Goal: Task Accomplishment & Management: Manage account settings

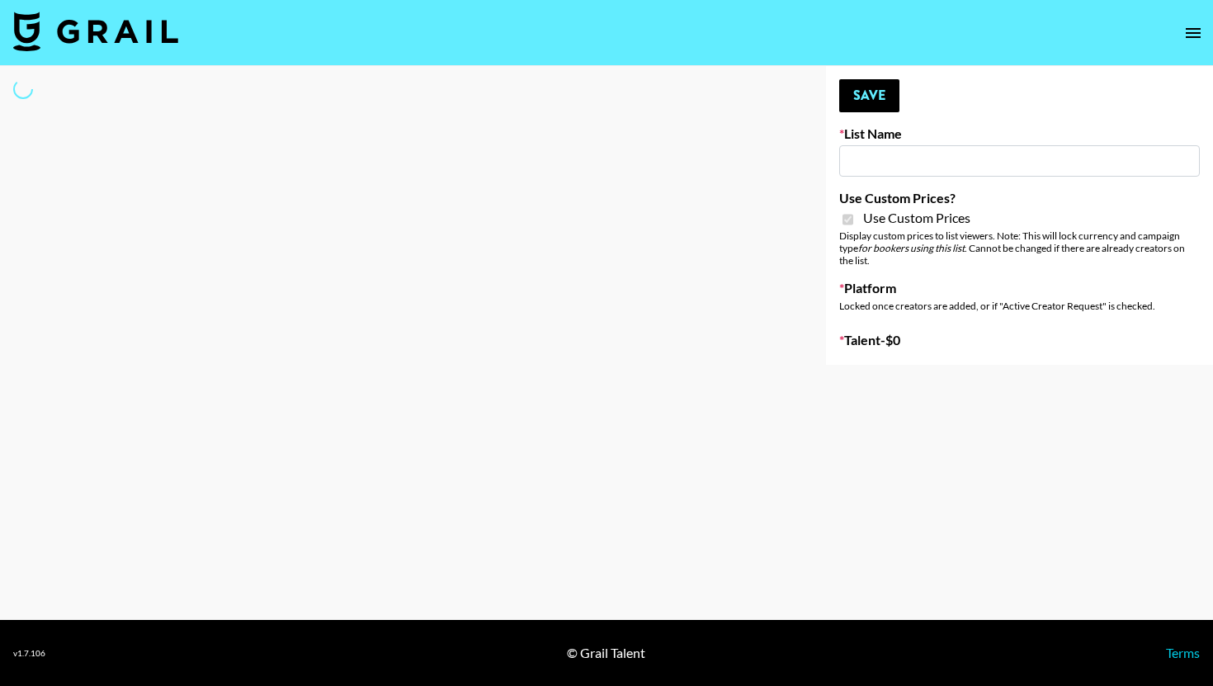
type input "Hily ([DATE])"
checkbox input "true"
select select "Brand"
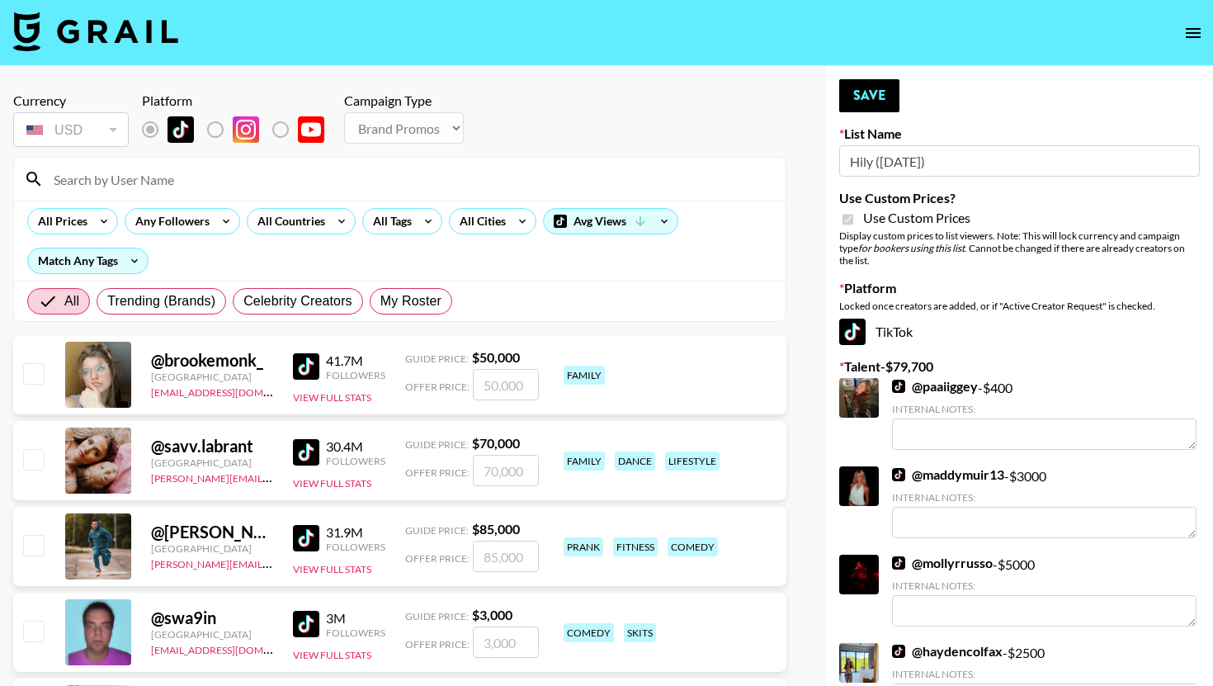
click at [204, 179] on input at bounding box center [410, 179] width 732 height 26
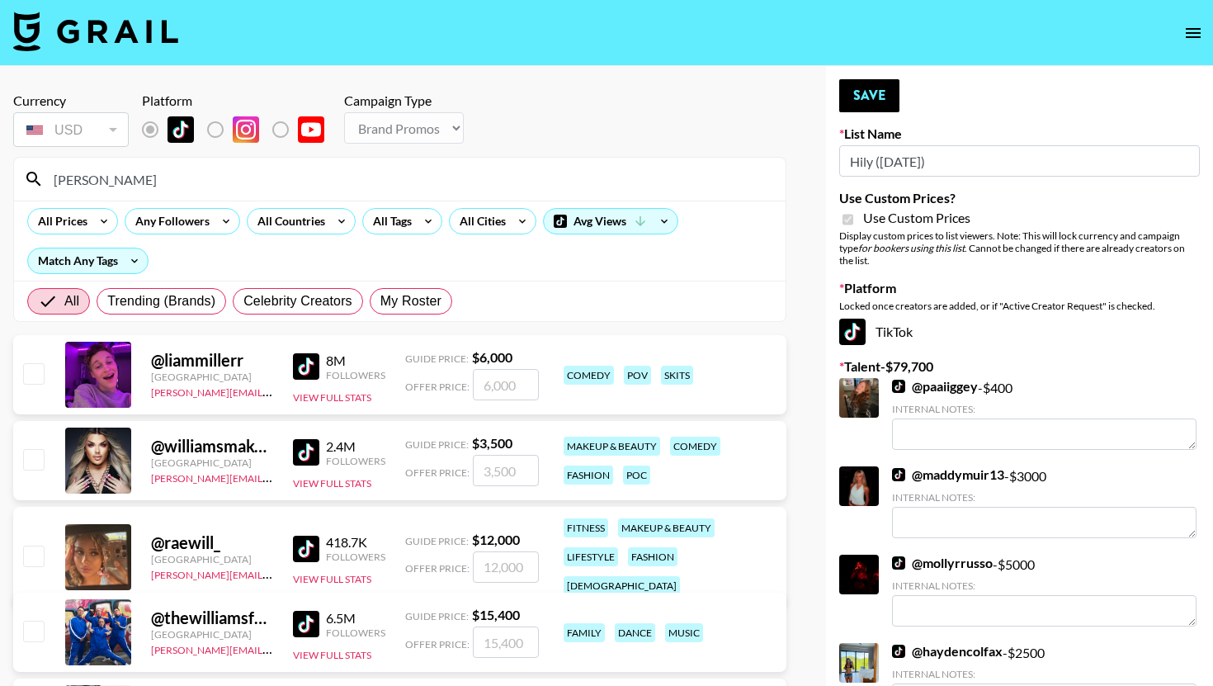
click at [102, 187] on input "liam" at bounding box center [410, 179] width 732 height 26
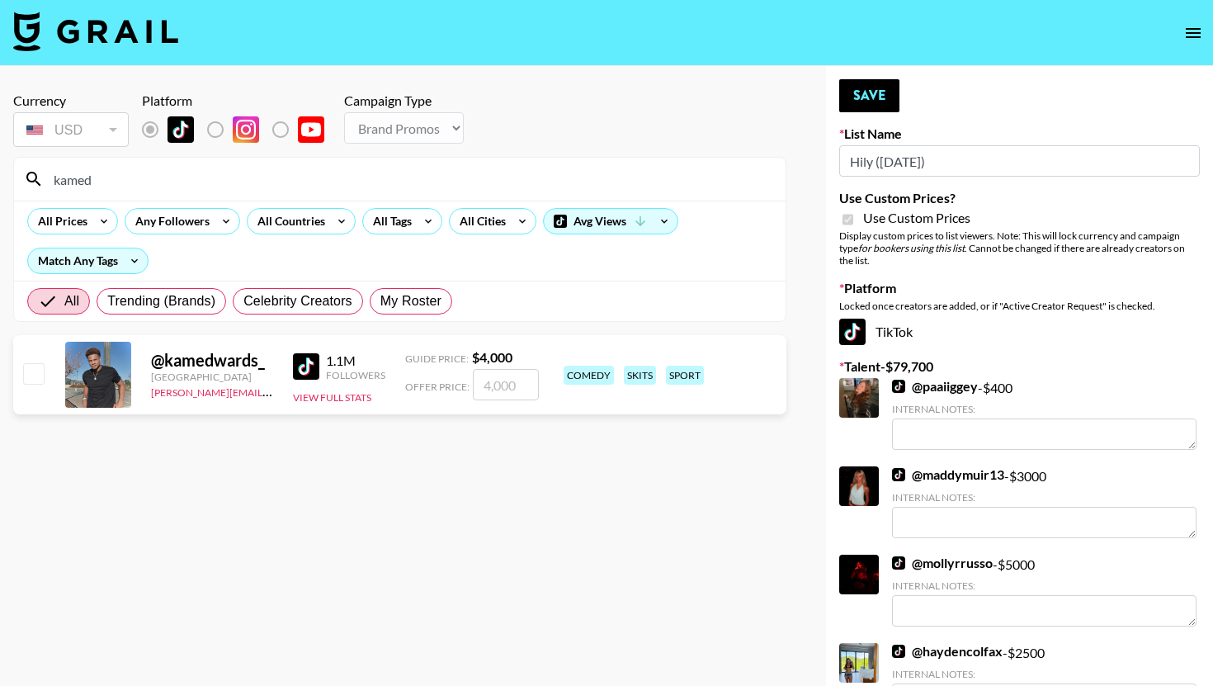
type input "kamed"
click at [513, 381] on input "number" at bounding box center [506, 384] width 66 height 31
type input "3"
checkbox input "true"
type input "3000"
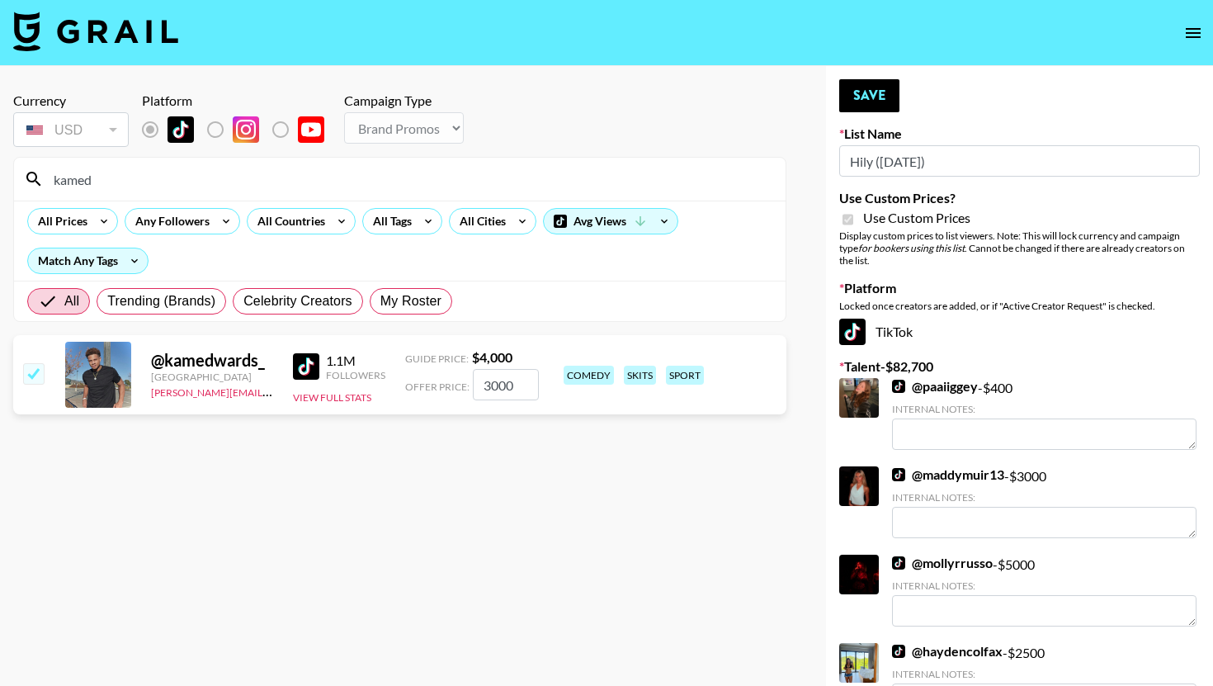
click at [196, 172] on input "kamed" at bounding box center [410, 179] width 732 height 26
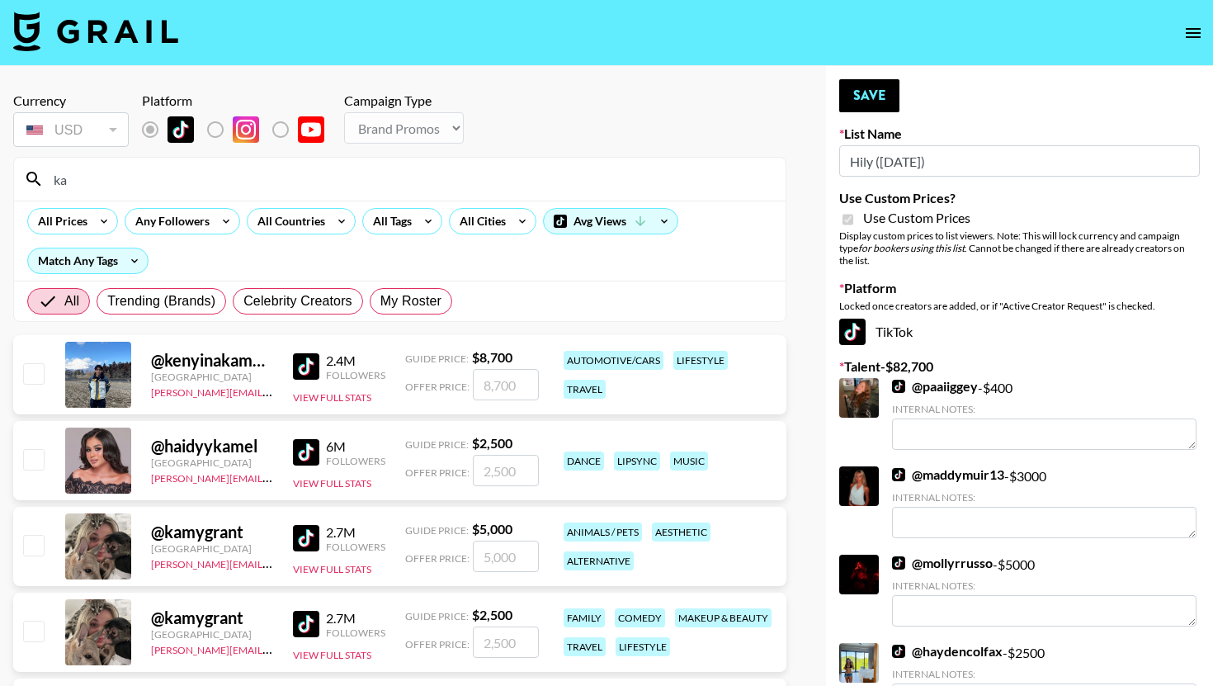
type input "k"
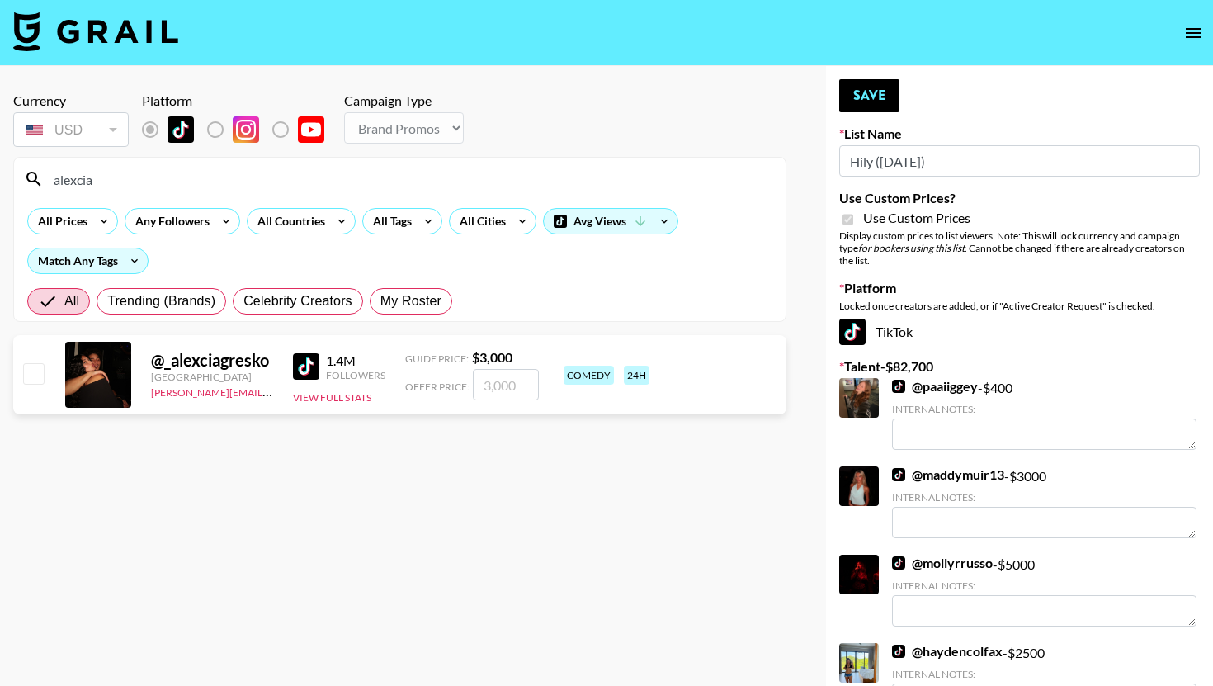
type input "alexcia"
click at [515, 381] on input "number" at bounding box center [506, 384] width 66 height 31
checkbox input "true"
type input "3000"
click at [886, 111] on button "Save" at bounding box center [869, 95] width 60 height 33
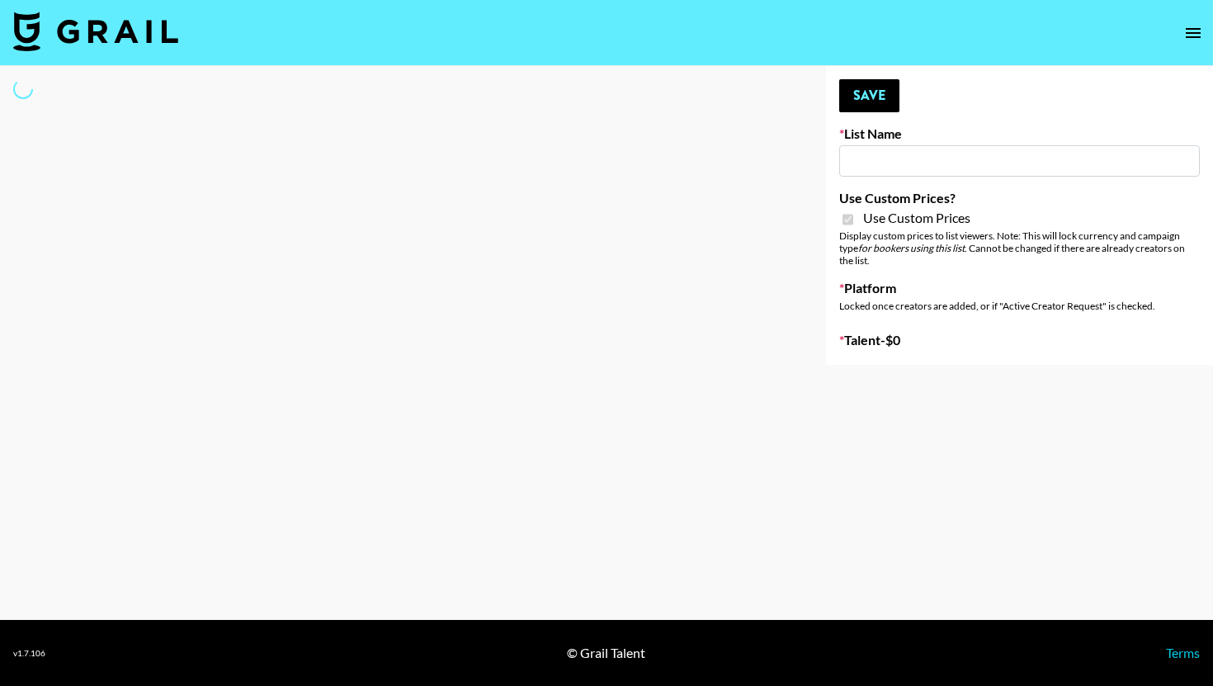
type input "Halovida ([DATE])"
checkbox input "true"
select select "Brand"
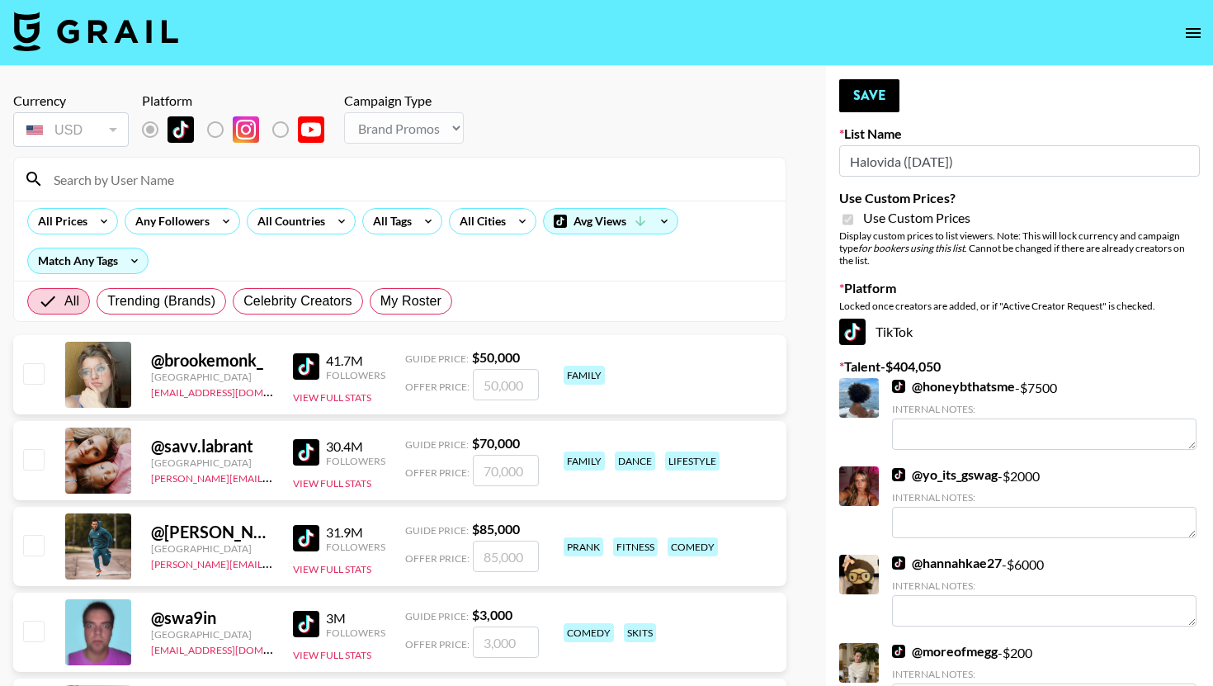
click at [199, 178] on input at bounding box center [410, 179] width 732 height 26
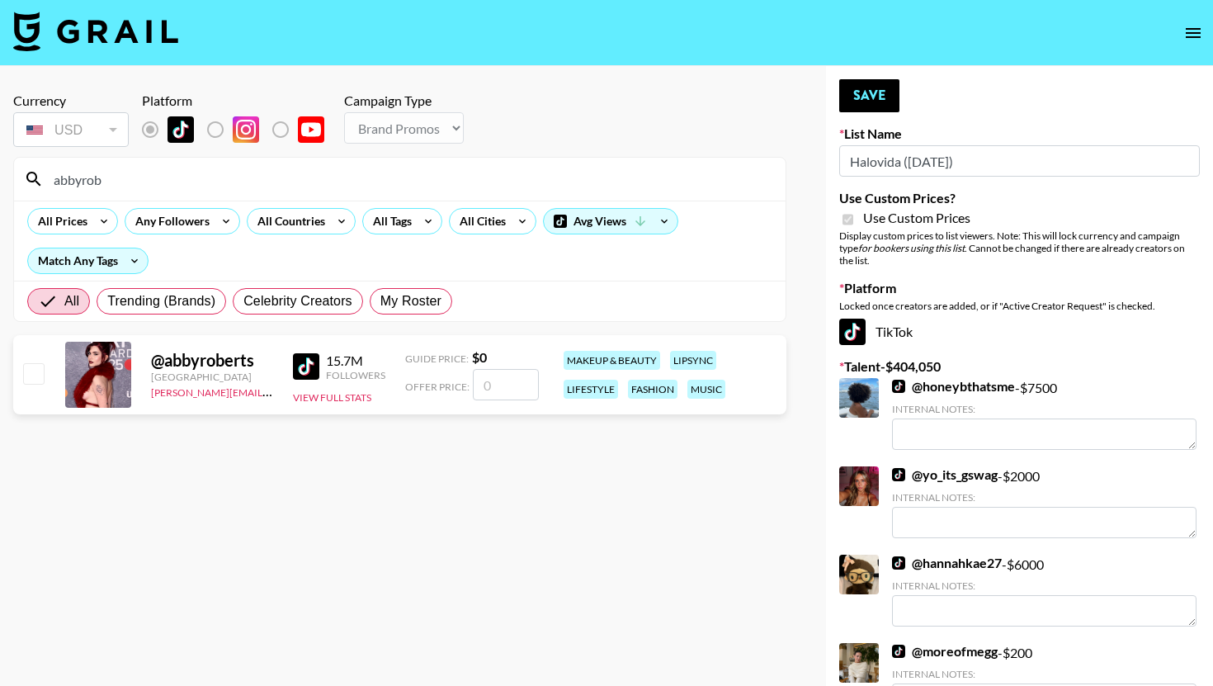
type input "abbyrob"
click at [514, 387] on input "number" at bounding box center [506, 384] width 66 height 31
type input "8"
checkbox input "true"
click at [517, 384] on input "8000" at bounding box center [506, 384] width 66 height 31
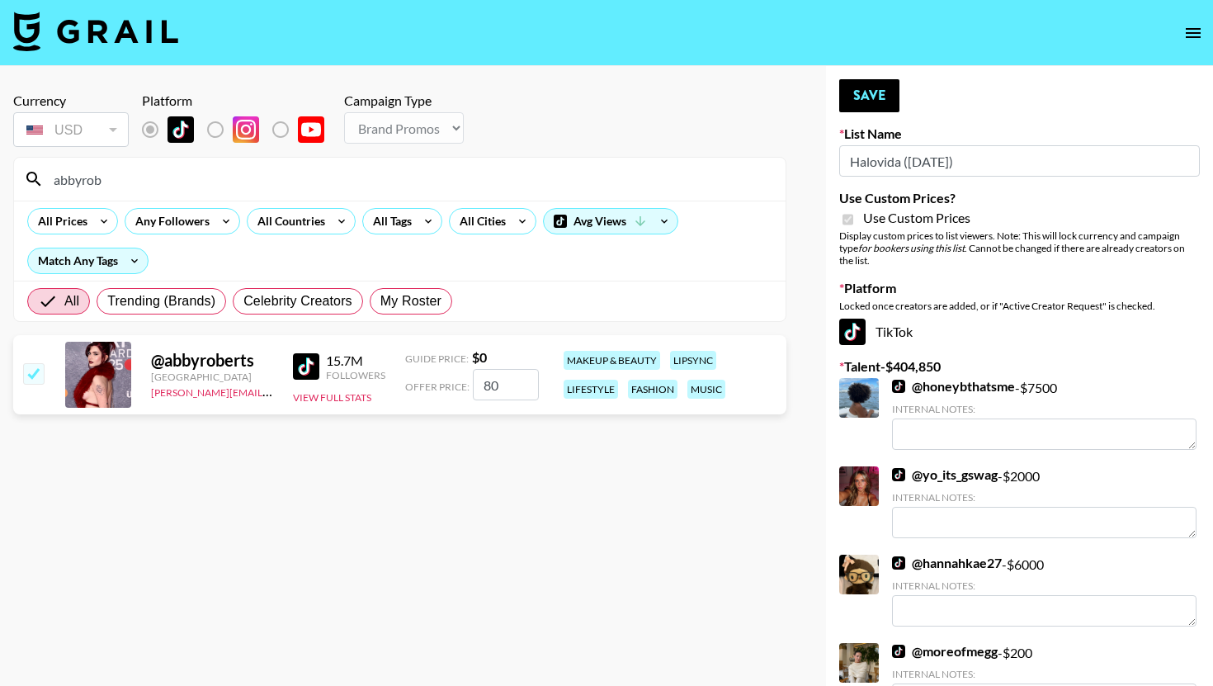
type input "8"
checkbox input "false"
type input "1"
checkbox input "true"
type input "1"
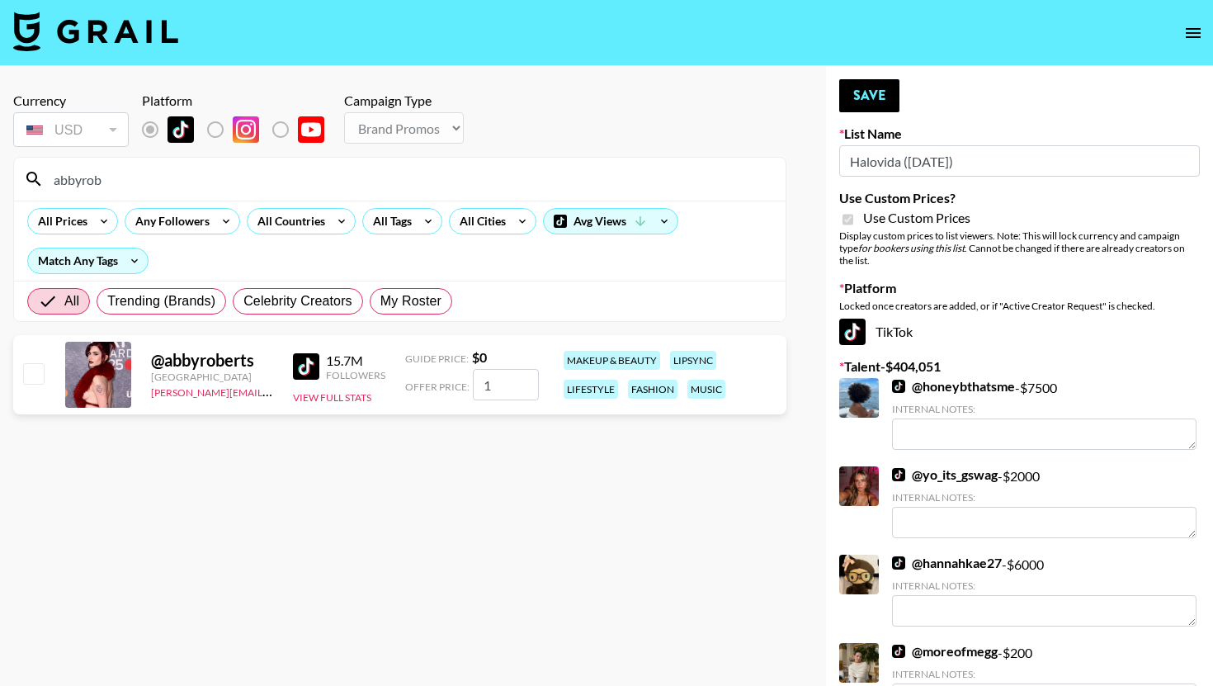
checkbox input "false"
checkbox input "true"
type input "1"
checkbox input "true"
click at [516, 390] on input "8000" at bounding box center [506, 384] width 66 height 31
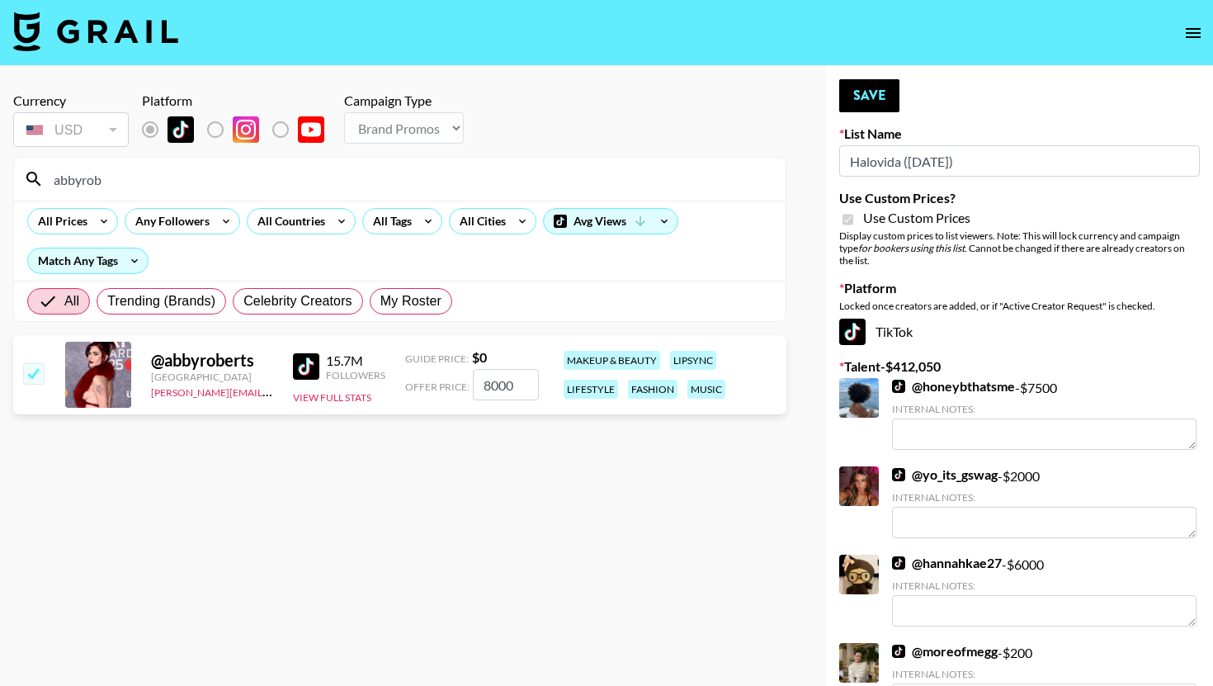
click at [516, 390] on input "8000" at bounding box center [506, 384] width 66 height 31
type input "8"
checkbox input "false"
type input "9"
checkbox input "true"
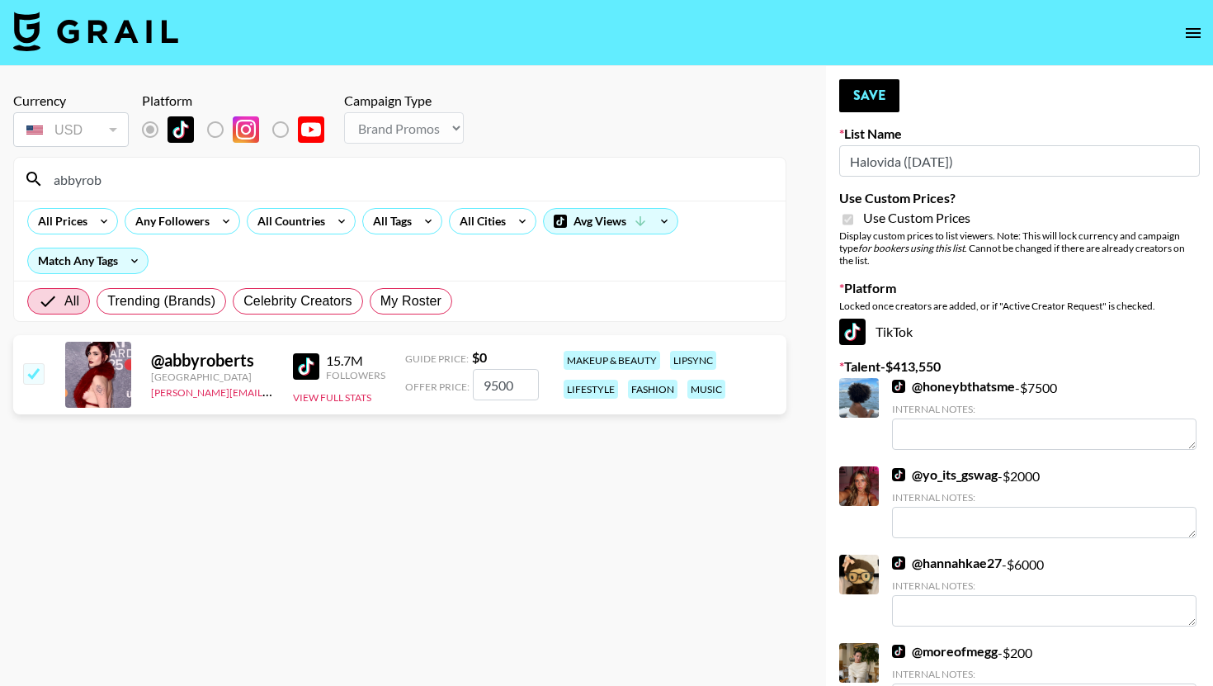
type input "9500"
click at [108, 177] on input "abbyrob" at bounding box center [410, 179] width 732 height 26
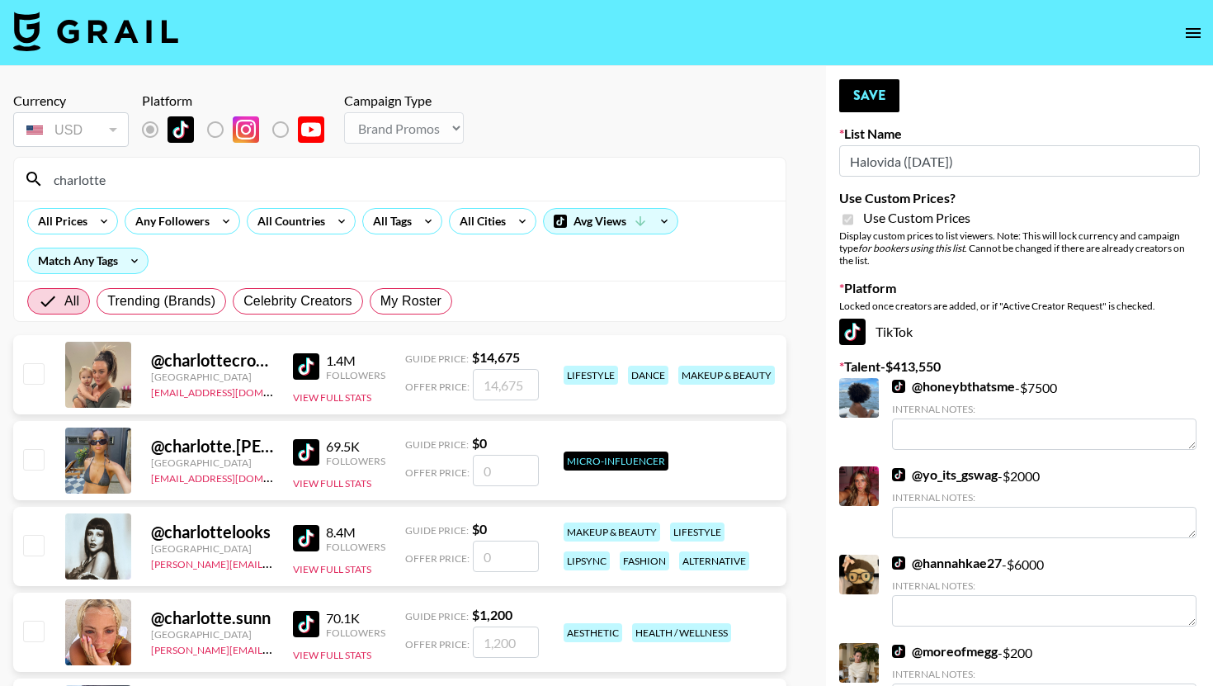
type input "charlotte"
click at [484, 369] on input "number" at bounding box center [506, 384] width 66 height 31
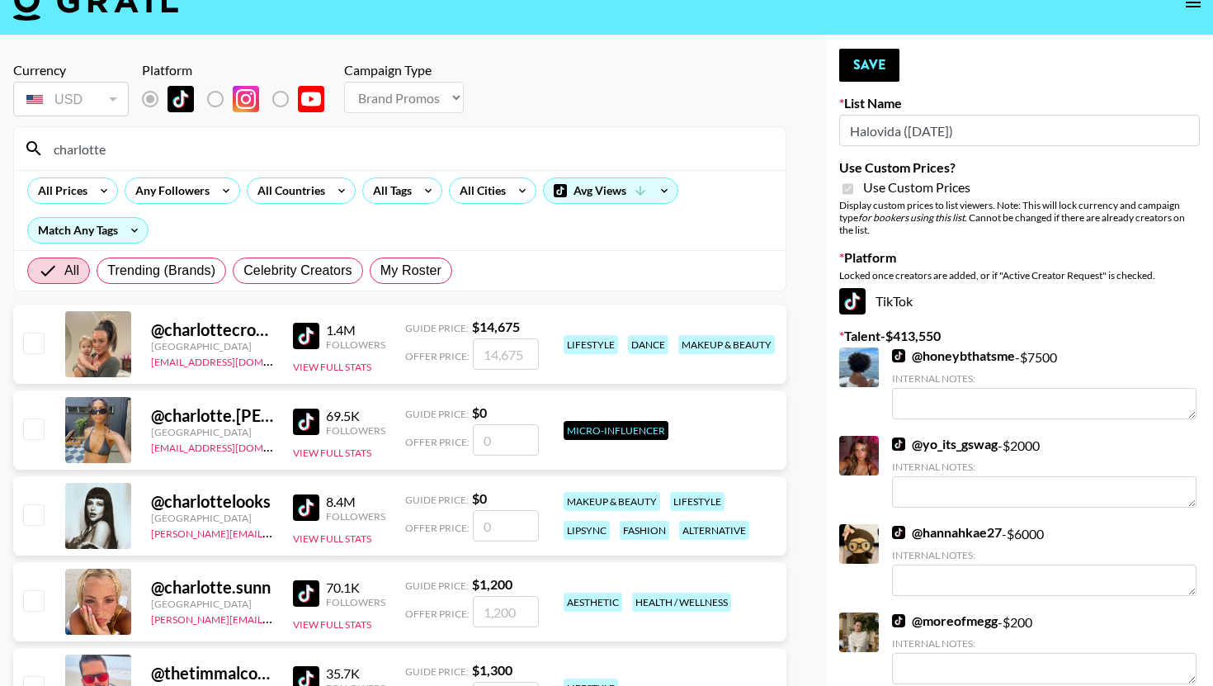
scroll to position [40, 0]
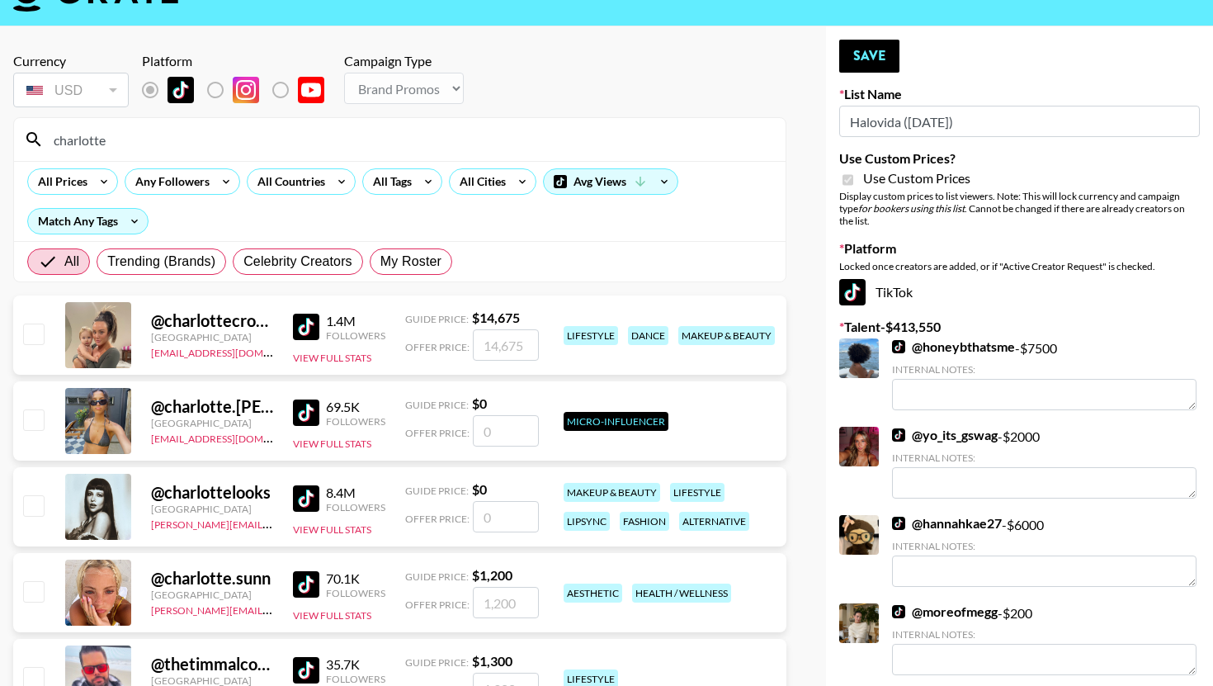
click at [498, 519] on input "number" at bounding box center [506, 516] width 66 height 31
type input "8"
checkbox input "true"
type input "8000"
click at [854, 57] on button "Save" at bounding box center [869, 56] width 60 height 33
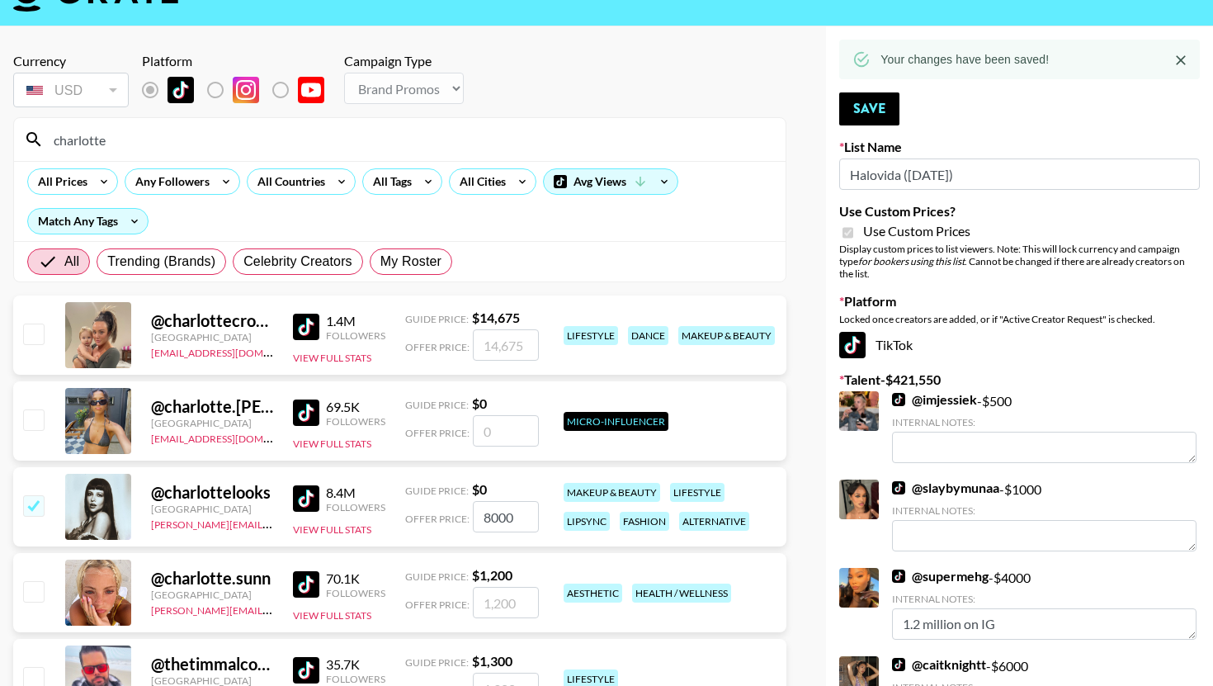
click at [234, 145] on input "charlotte" at bounding box center [410, 139] width 732 height 26
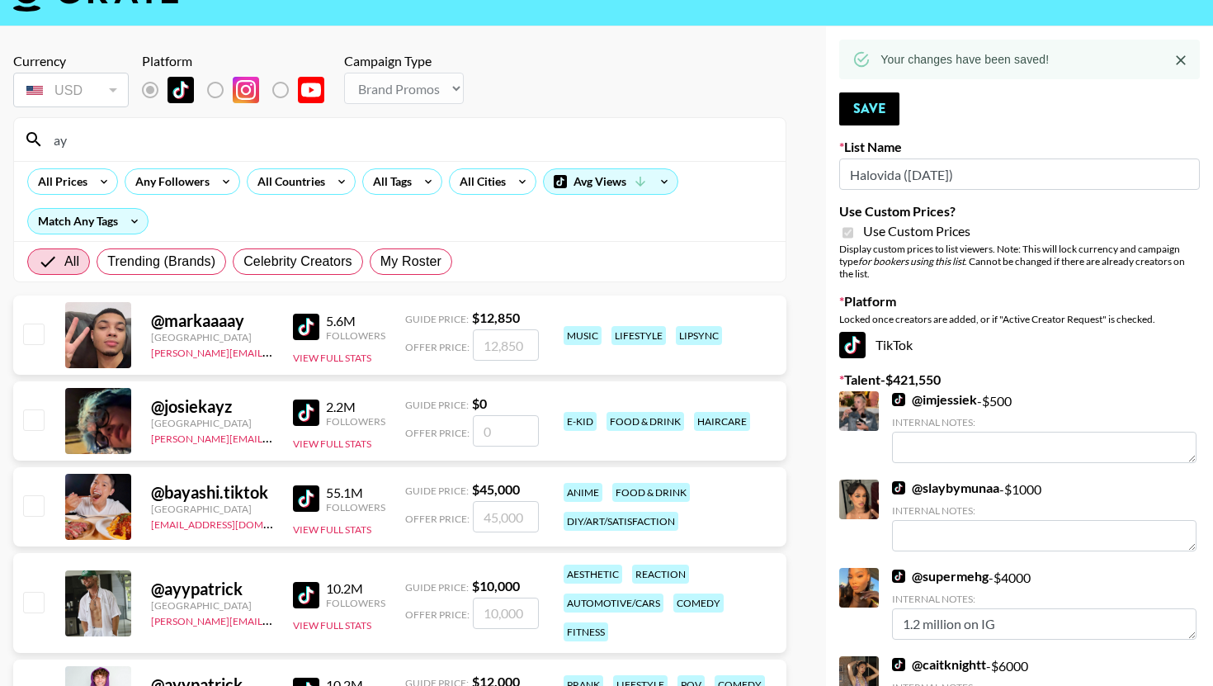
type input "a"
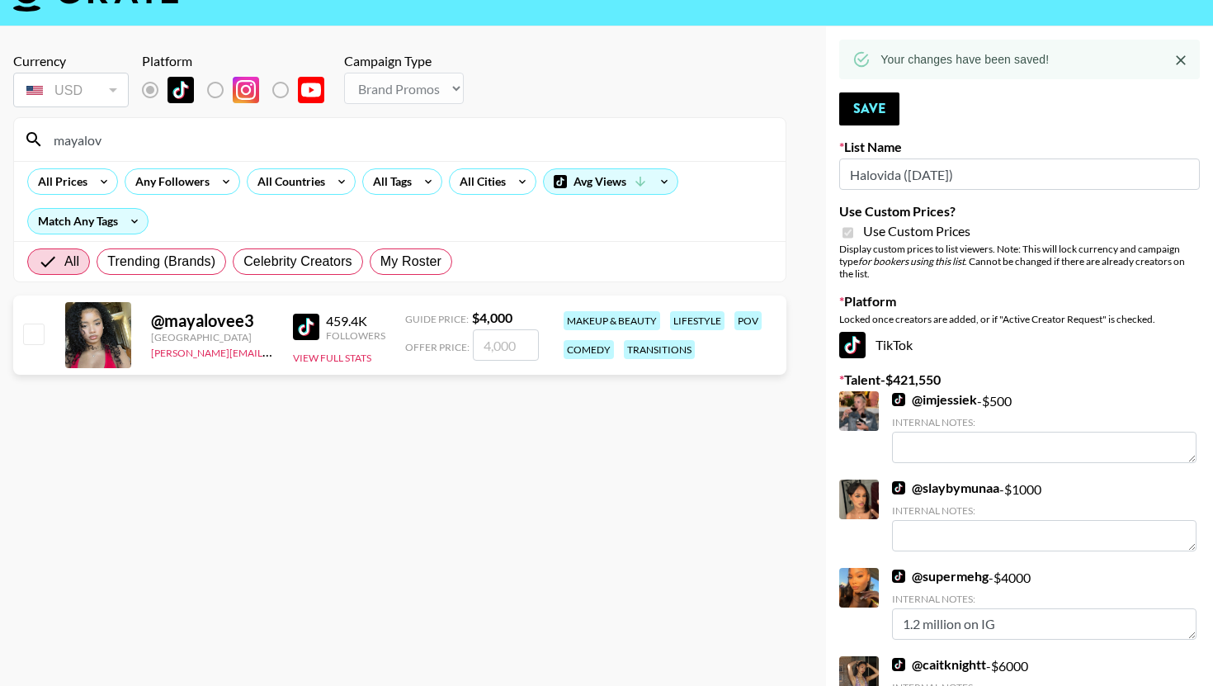
type input "mayalov"
click at [498, 354] on input "number" at bounding box center [506, 344] width 66 height 31
click at [31, 334] on input "checkbox" at bounding box center [33, 333] width 20 height 20
checkbox input "true"
type input "4000"
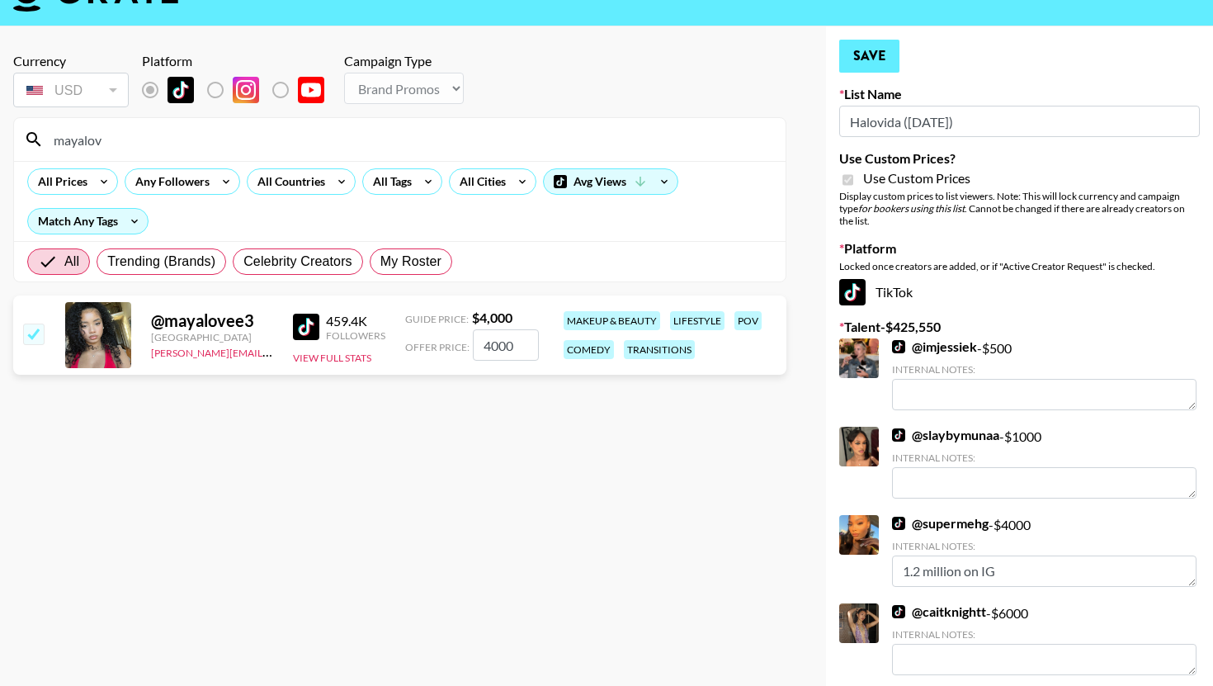
click at [895, 67] on button "Save" at bounding box center [869, 56] width 60 height 33
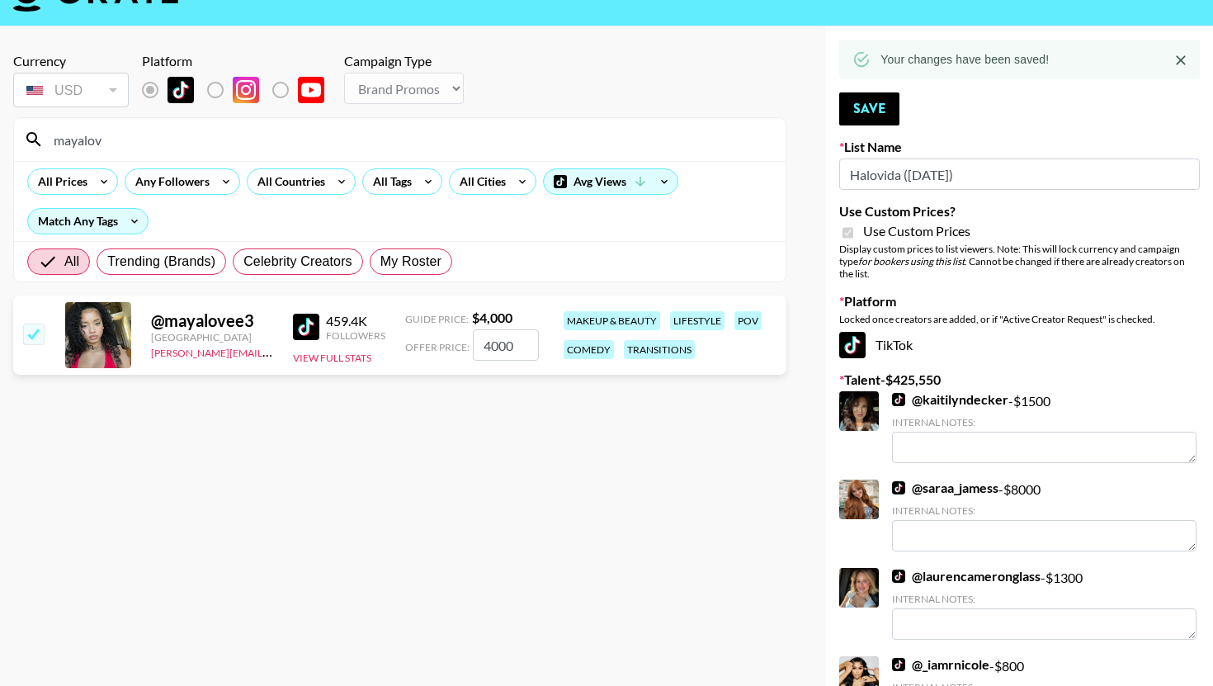
click at [151, 137] on input "mayalov" at bounding box center [410, 139] width 732 height 26
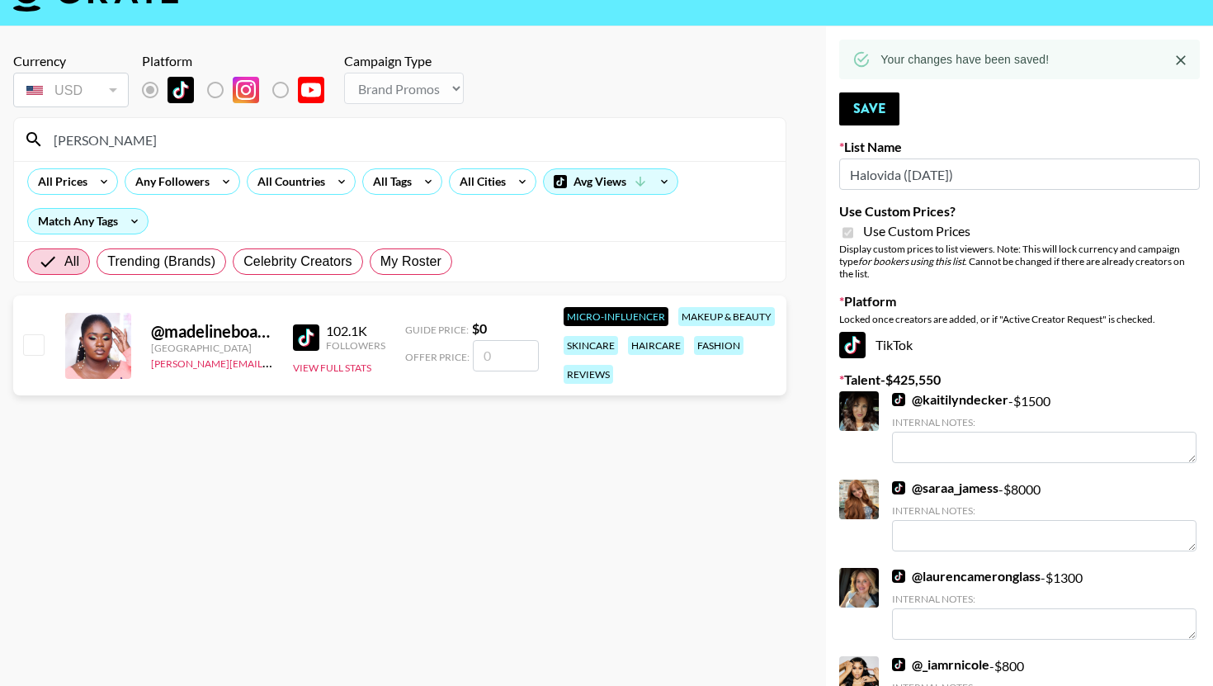
click at [210, 126] on input "[PERSON_NAME]" at bounding box center [410, 139] width 732 height 26
click at [209, 131] on input "[PERSON_NAME]" at bounding box center [410, 139] width 732 height 26
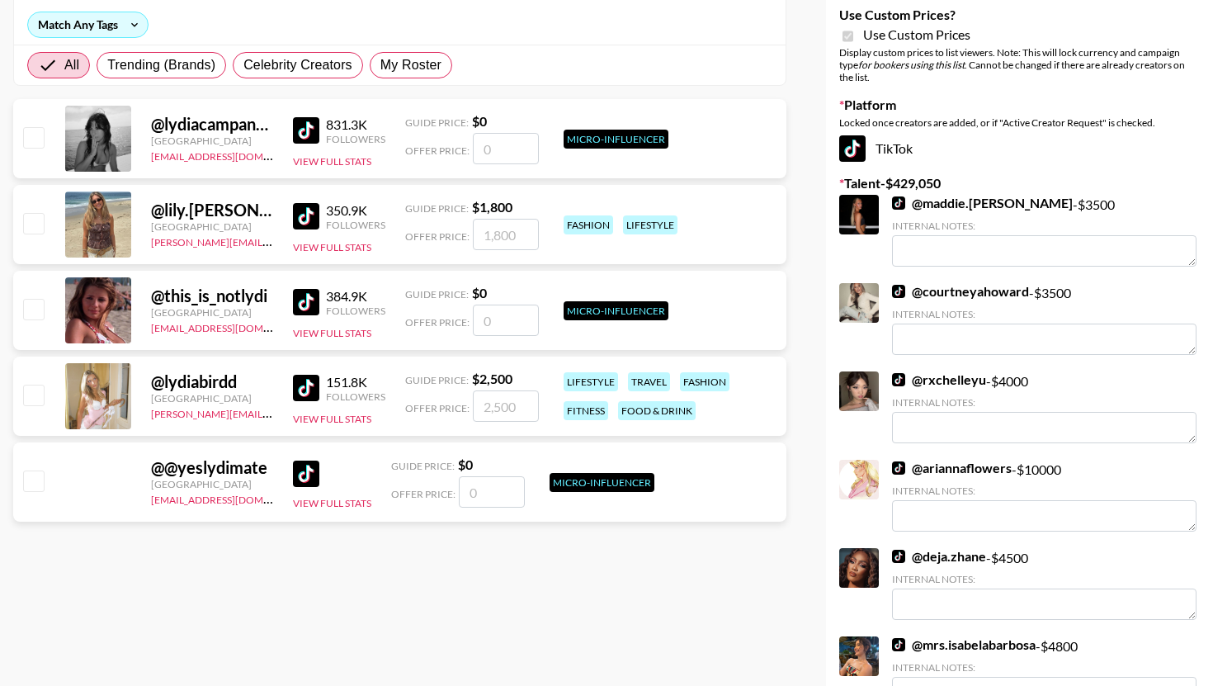
scroll to position [0, 0]
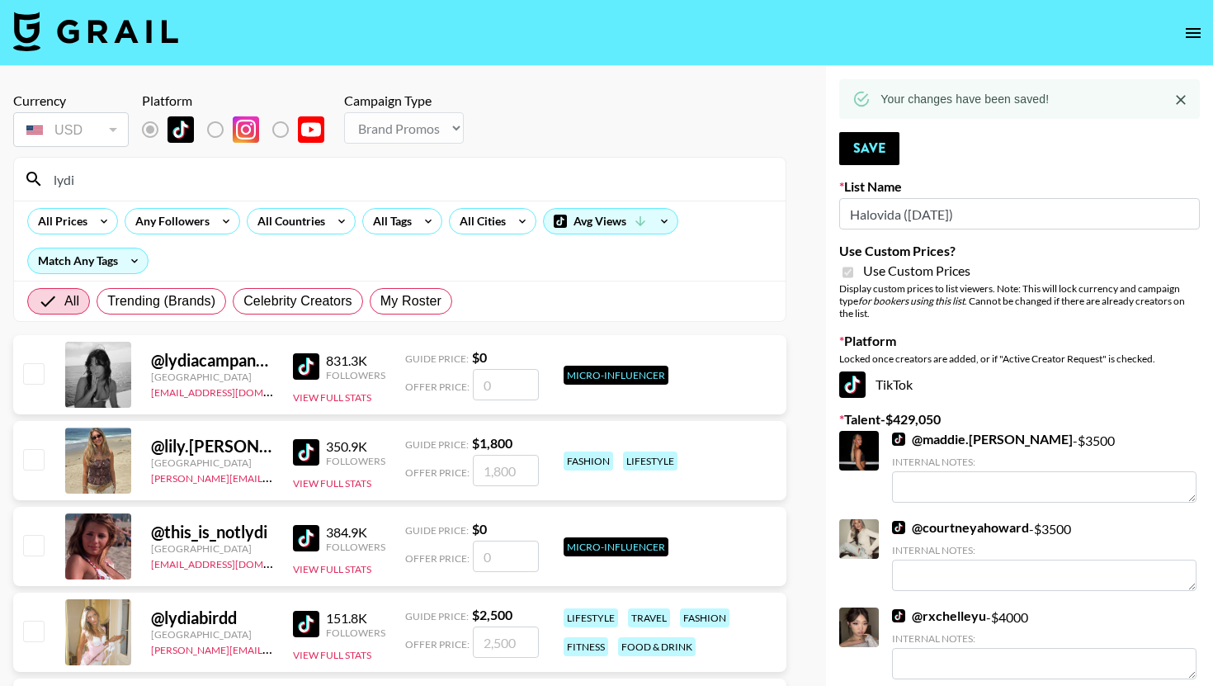
click at [159, 187] on input "lydi" at bounding box center [410, 179] width 732 height 26
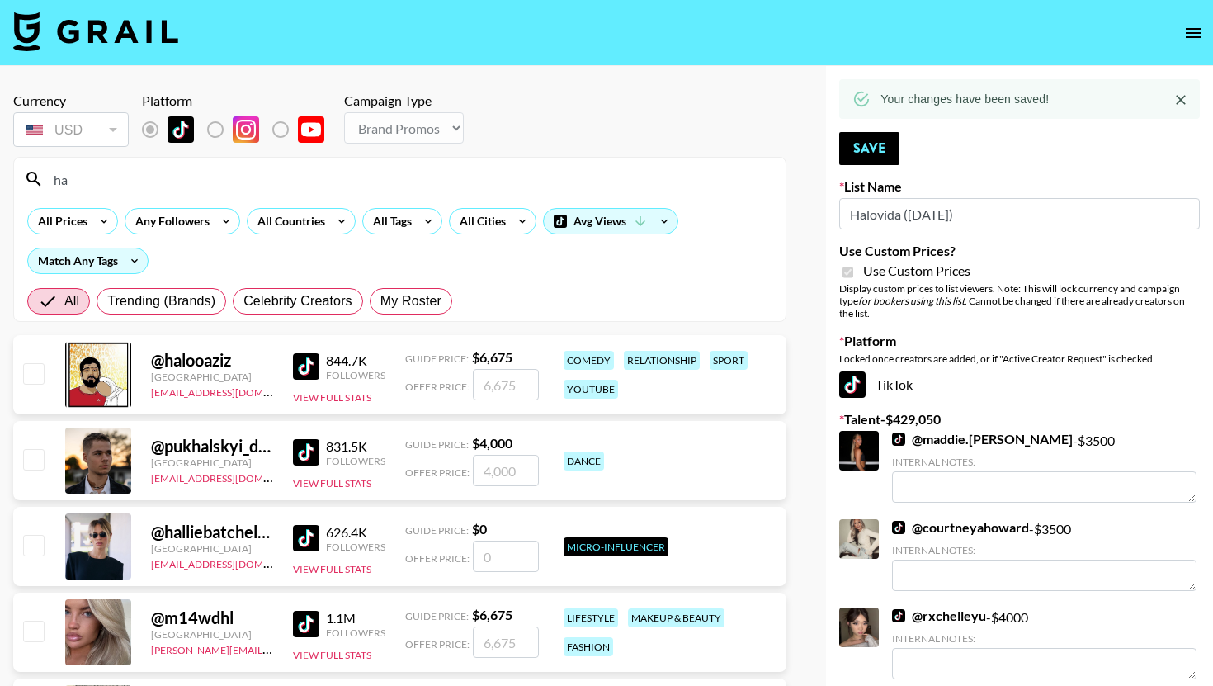
type input "h"
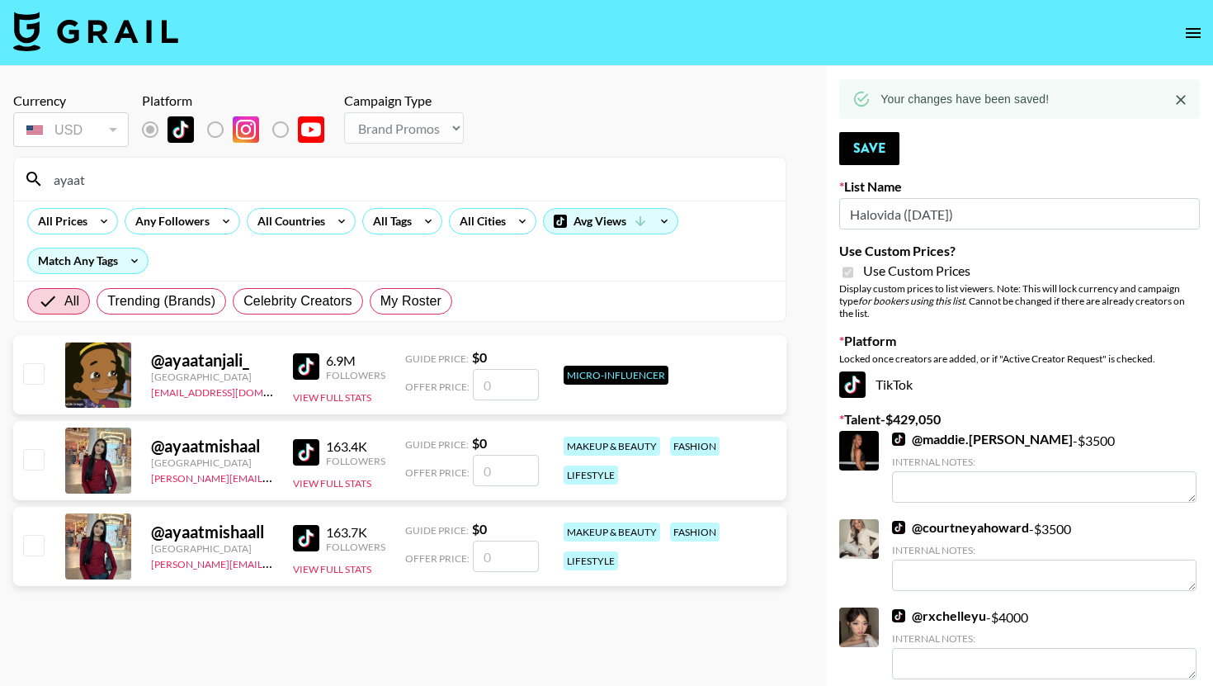
type input "ayaat"
click at [493, 460] on input "number" at bounding box center [506, 470] width 66 height 31
click at [226, 438] on div "@ ayaatmishaal" at bounding box center [212, 446] width 122 height 21
click at [223, 449] on div "@ ayaatmishaal" at bounding box center [212, 446] width 122 height 21
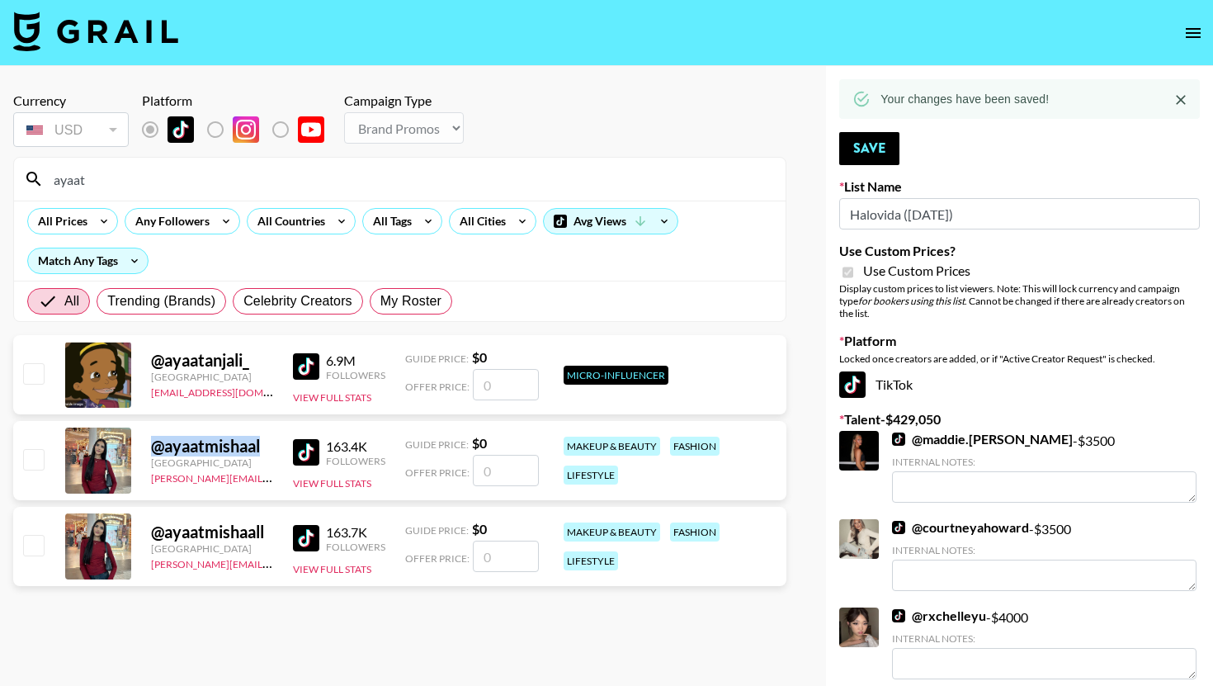
click at [223, 449] on div "@ ayaatmishaal" at bounding box center [212, 446] width 122 height 21
copy div "@ ayaatmishaal"
click at [500, 469] on input "number" at bounding box center [506, 470] width 66 height 31
checkbox input "true"
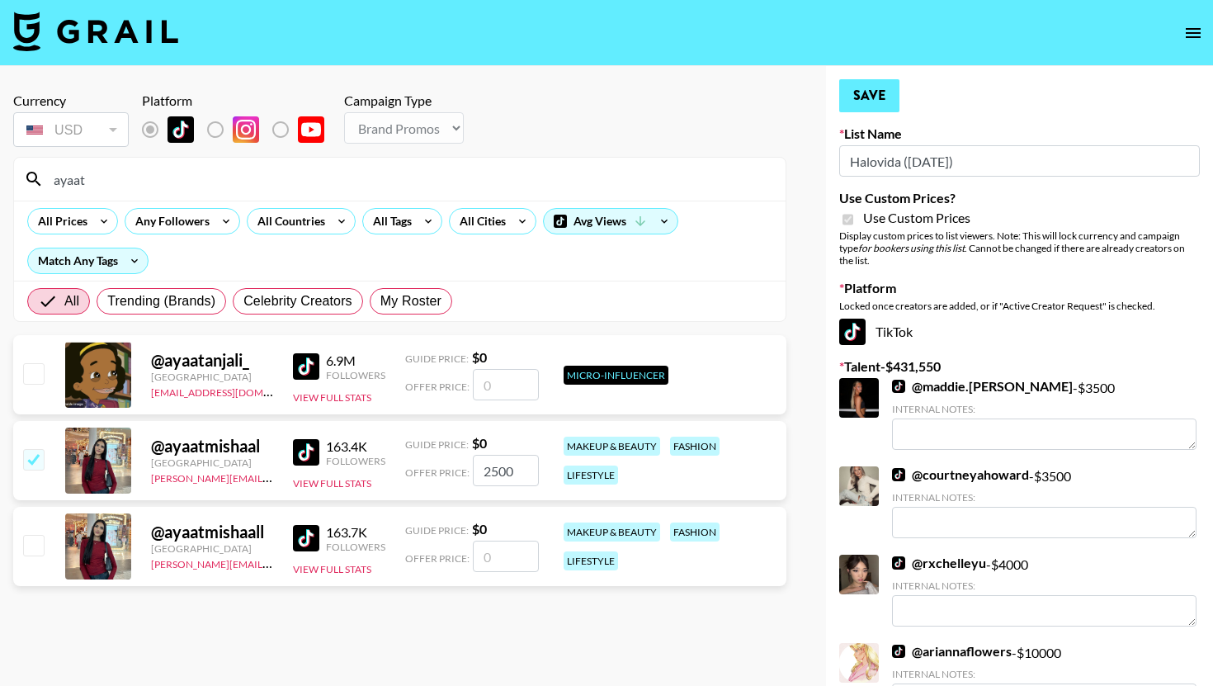
type input "2500"
click at [863, 88] on button "Save" at bounding box center [869, 95] width 60 height 33
